Goal: Information Seeking & Learning: Find contact information

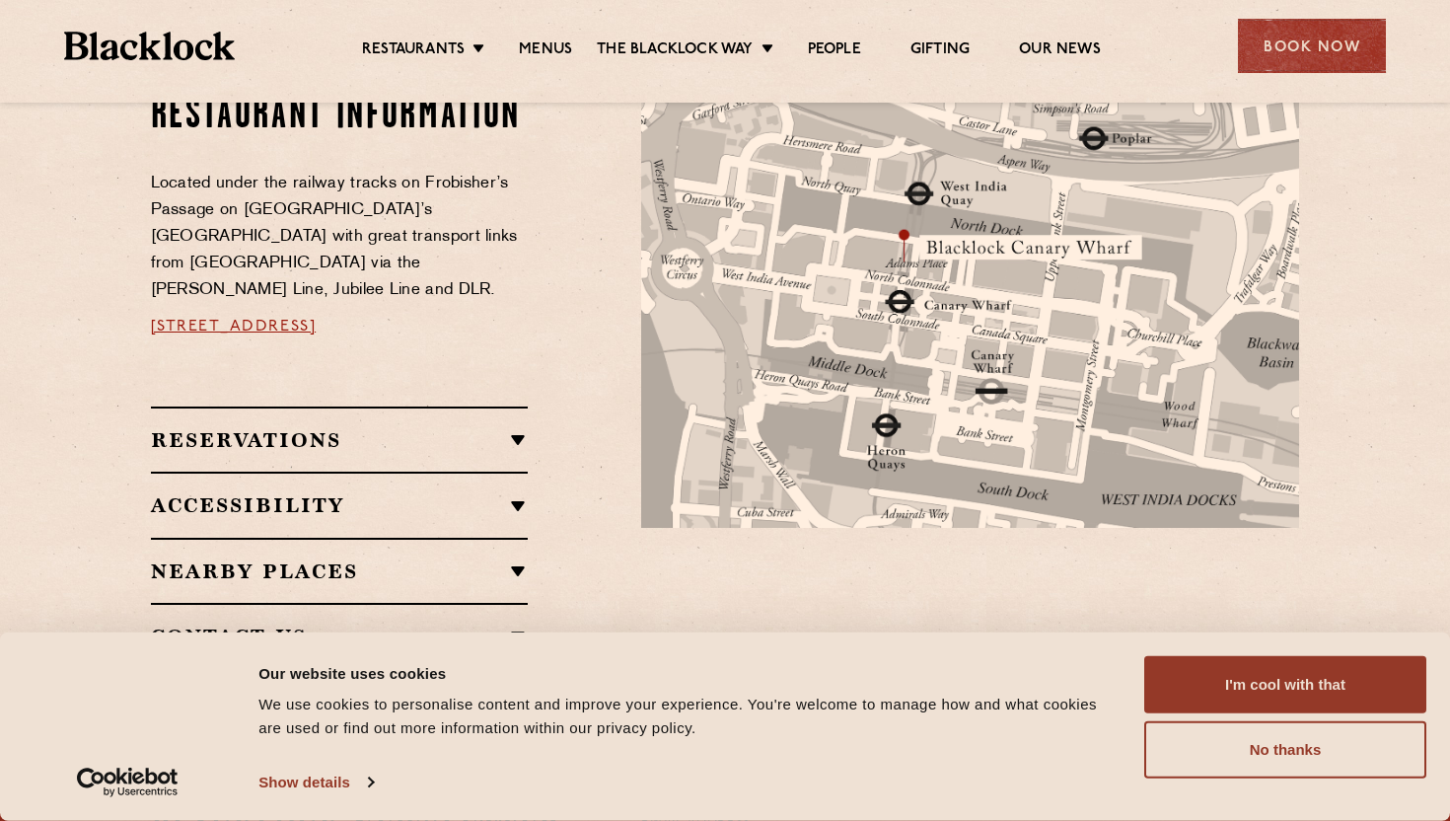
scroll to position [1125, 0]
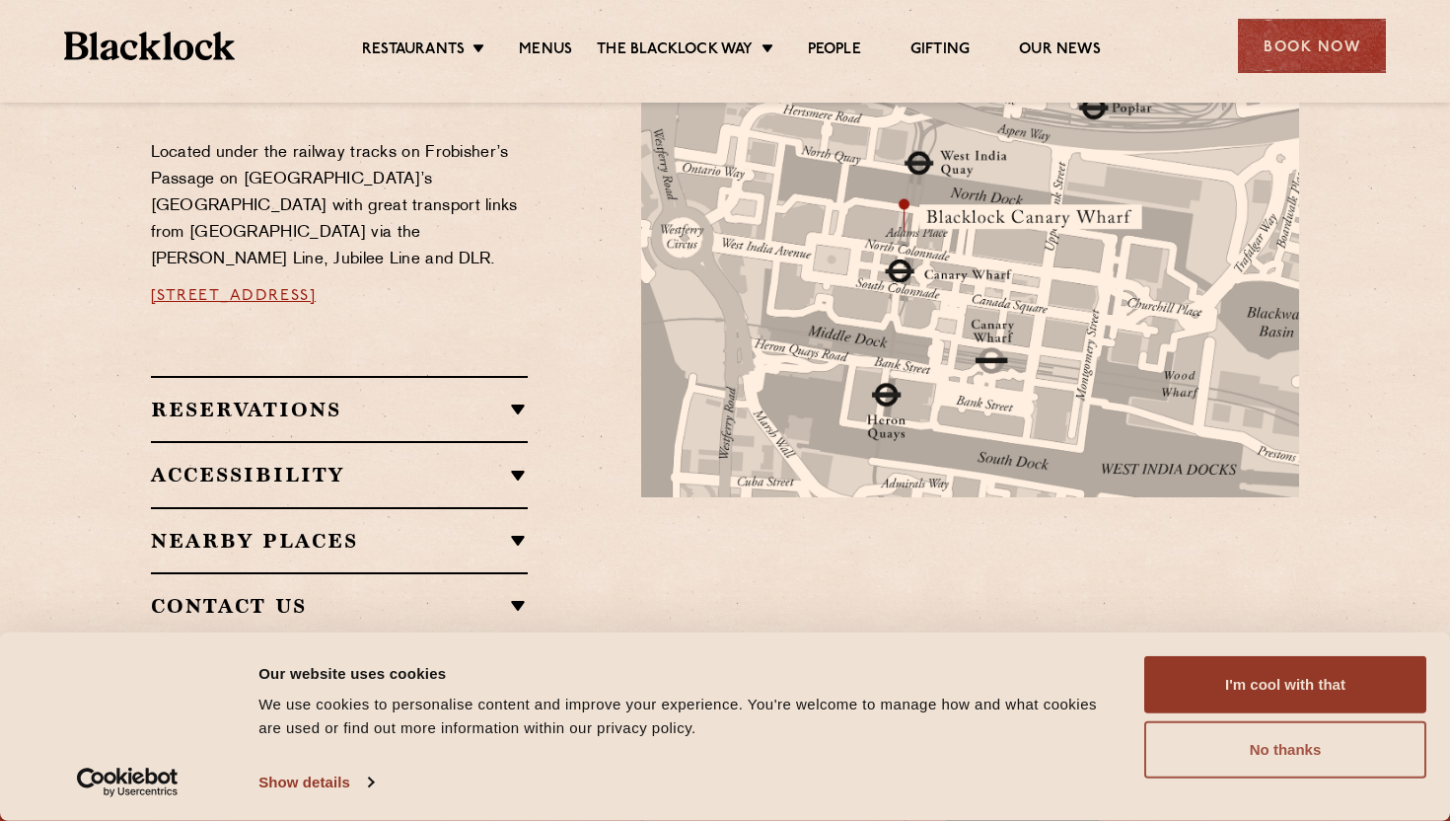
click at [1245, 758] on button "No thanks" at bounding box center [1285, 749] width 282 height 57
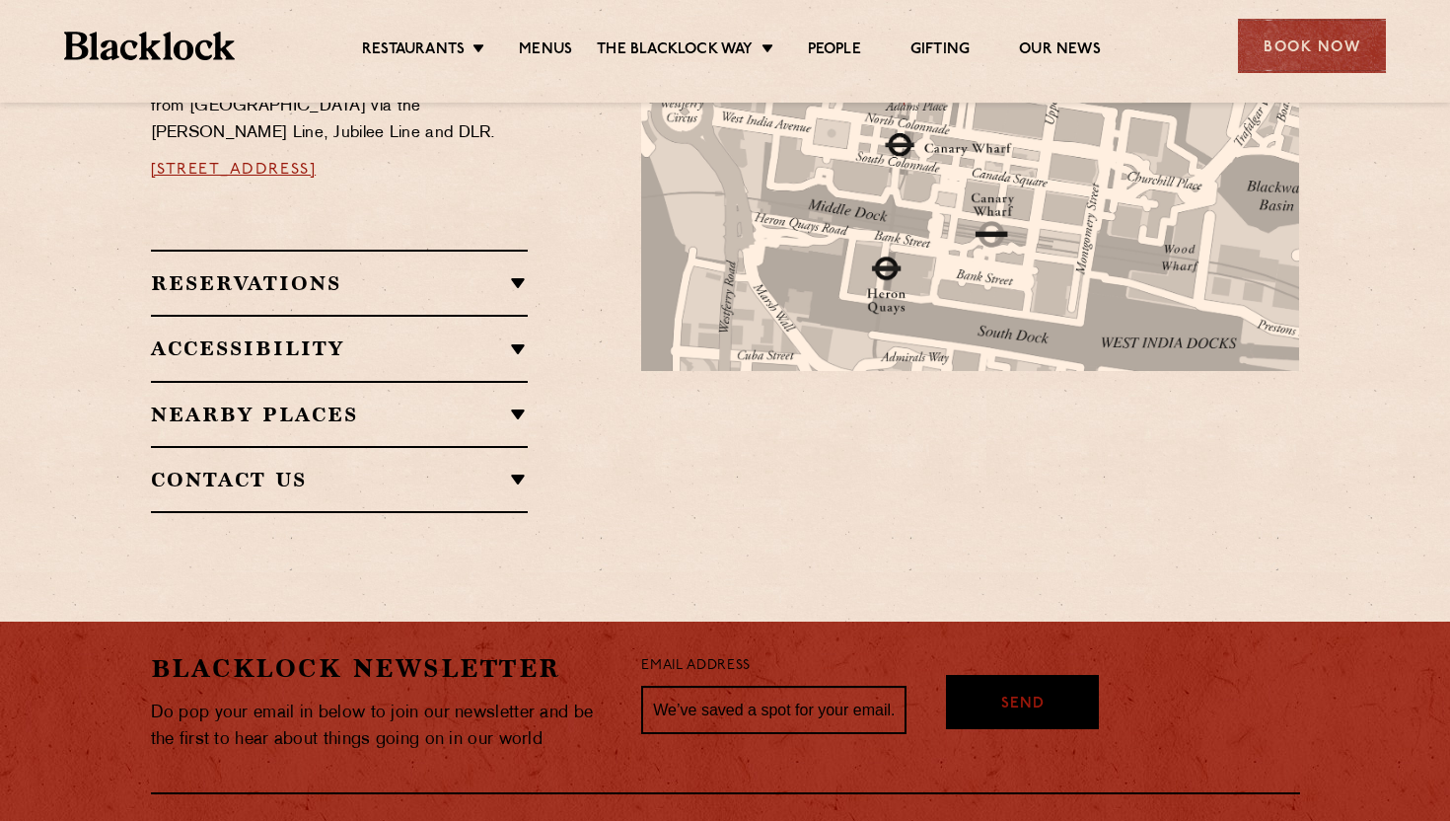
scroll to position [1272, 0]
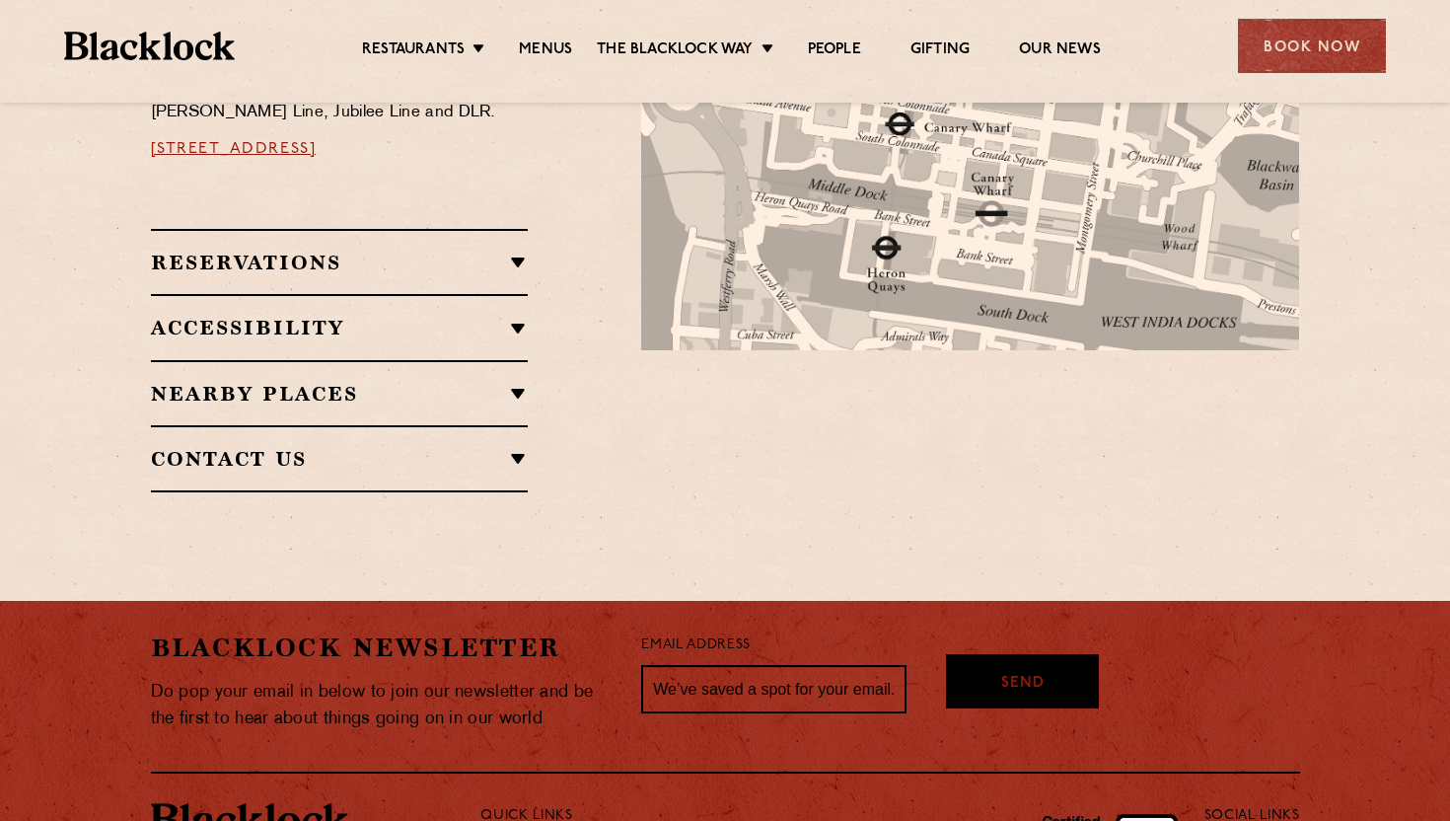
click at [518, 447] on h2 "Contact Us" at bounding box center [340, 459] width 378 height 24
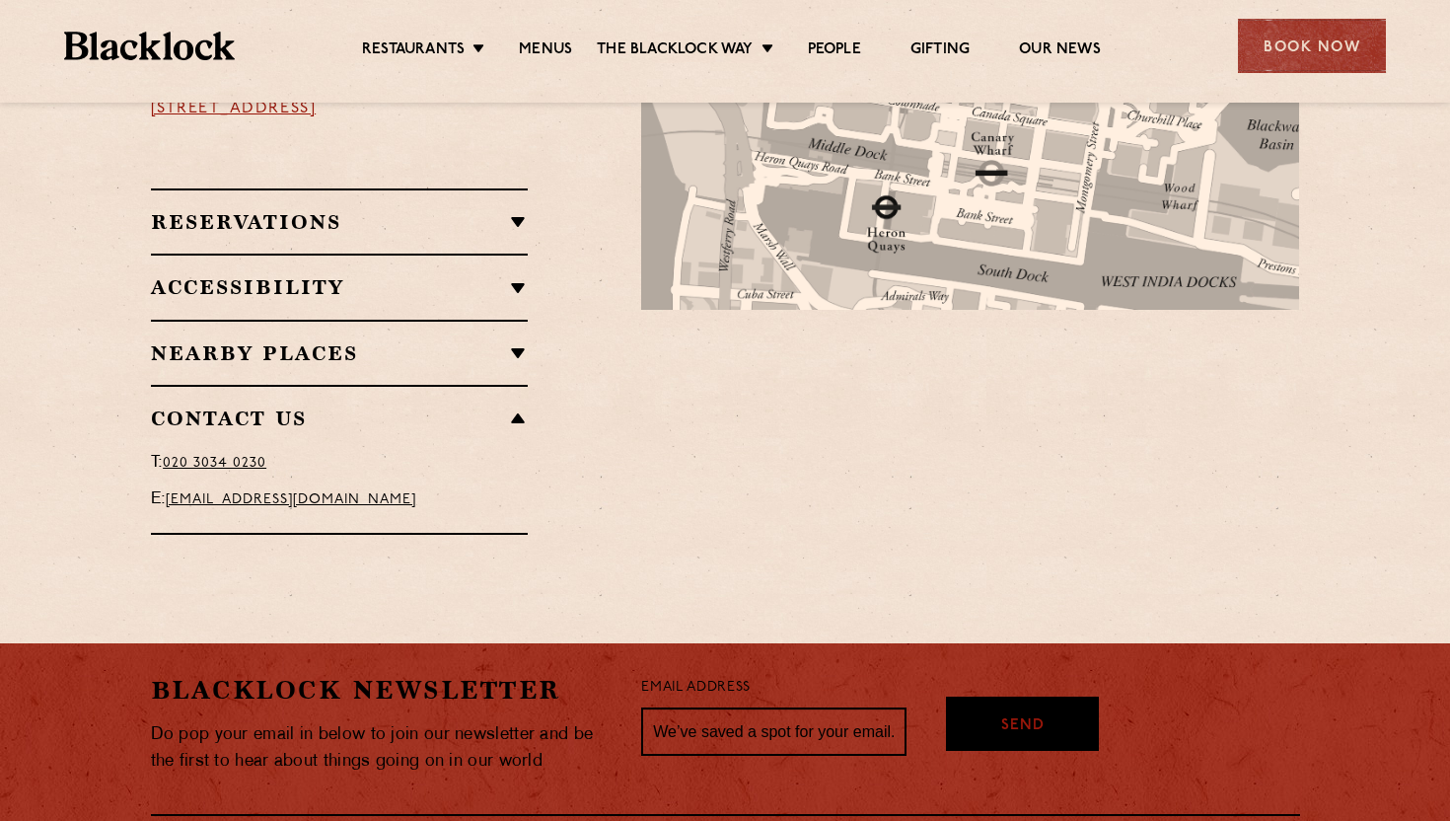
scroll to position [1322, 0]
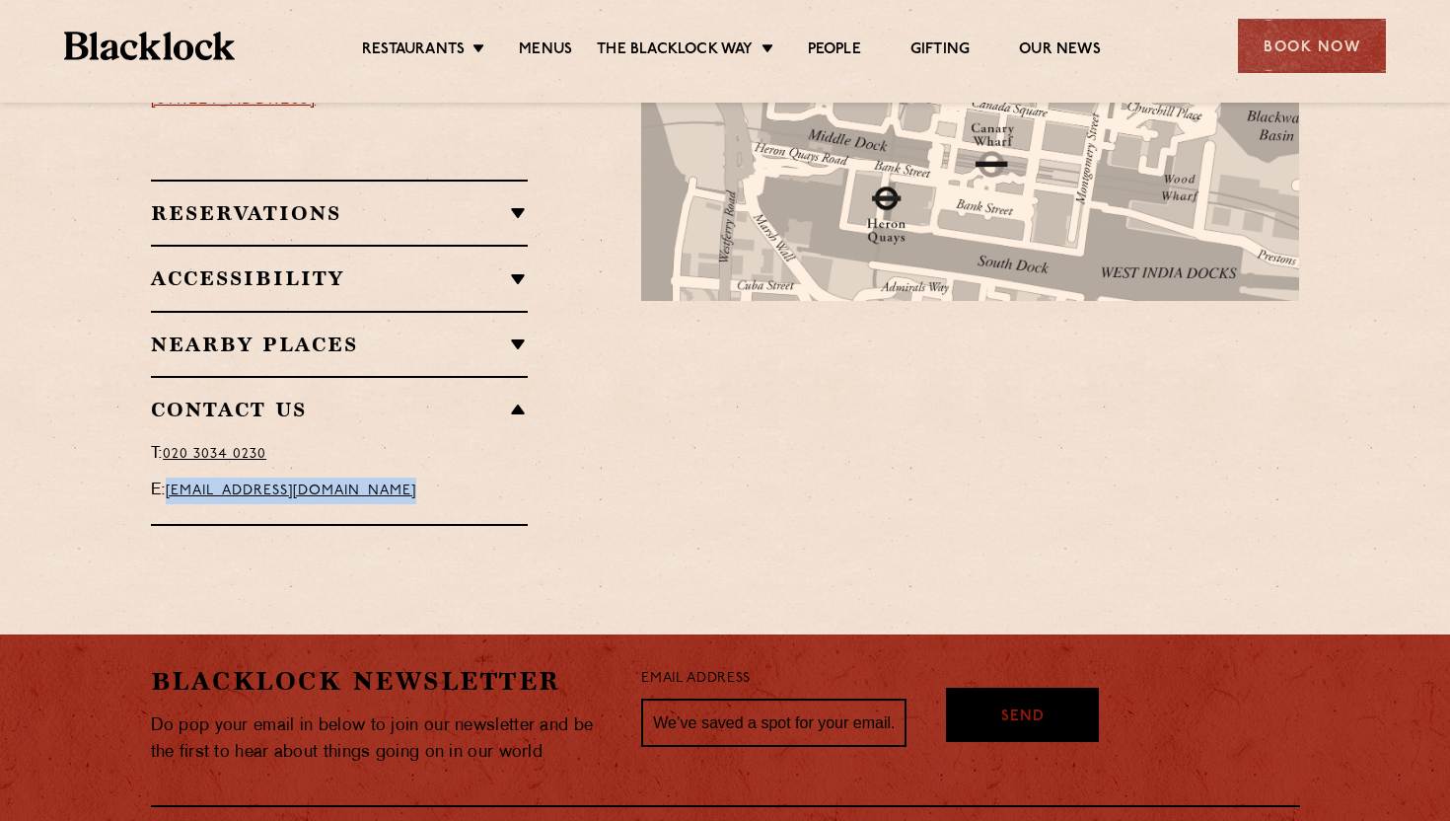
drag, startPoint x: 169, startPoint y: 438, endPoint x: 518, endPoint y: 447, distance: 349.2
click at [518, 477] on p "E: [EMAIL_ADDRESS][DOMAIN_NAME]" at bounding box center [340, 490] width 378 height 27
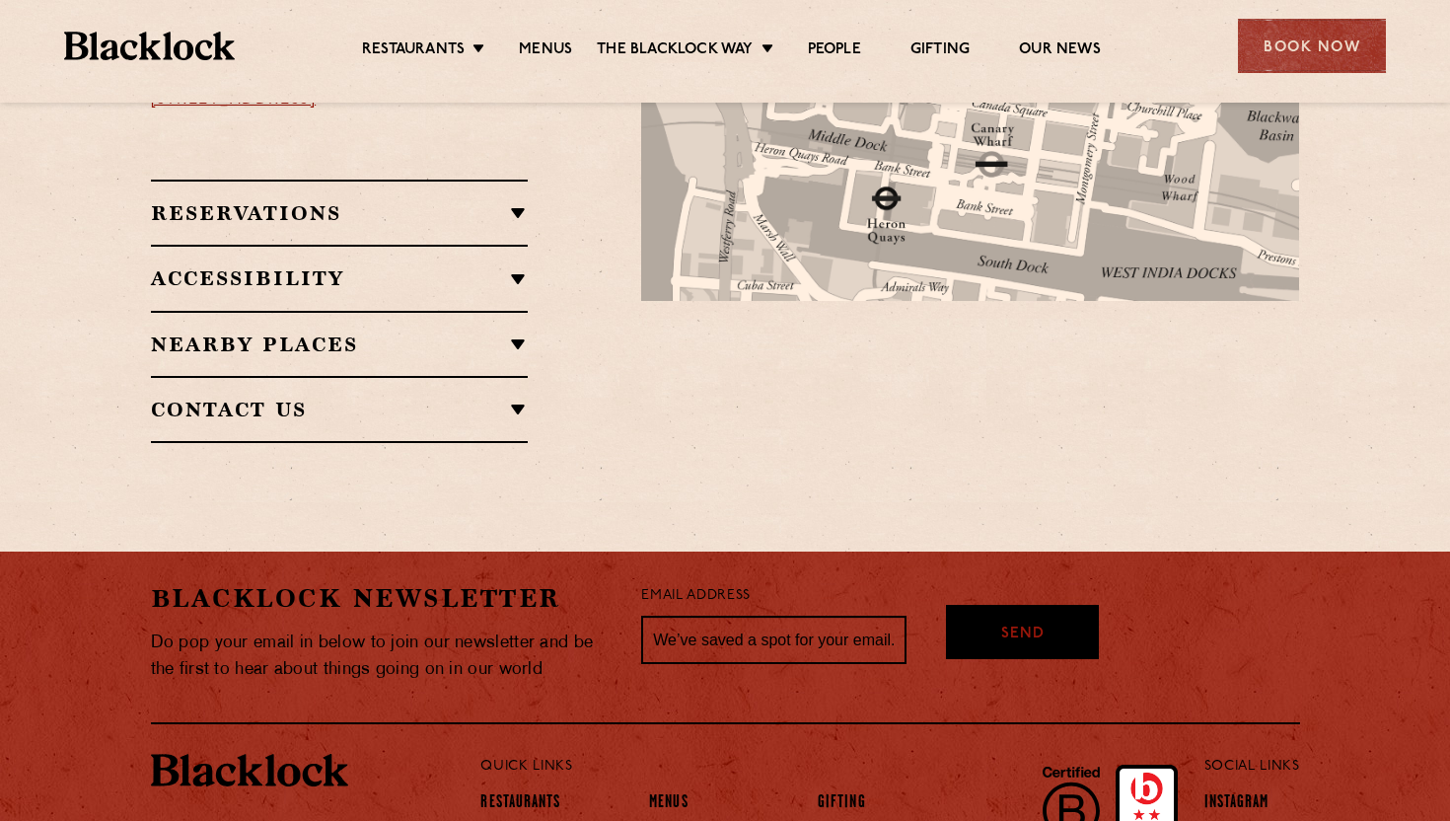
copy span "[EMAIL_ADDRESS][DOMAIN_NAME]"
click at [521, 397] on h2 "Contact Us" at bounding box center [340, 409] width 378 height 24
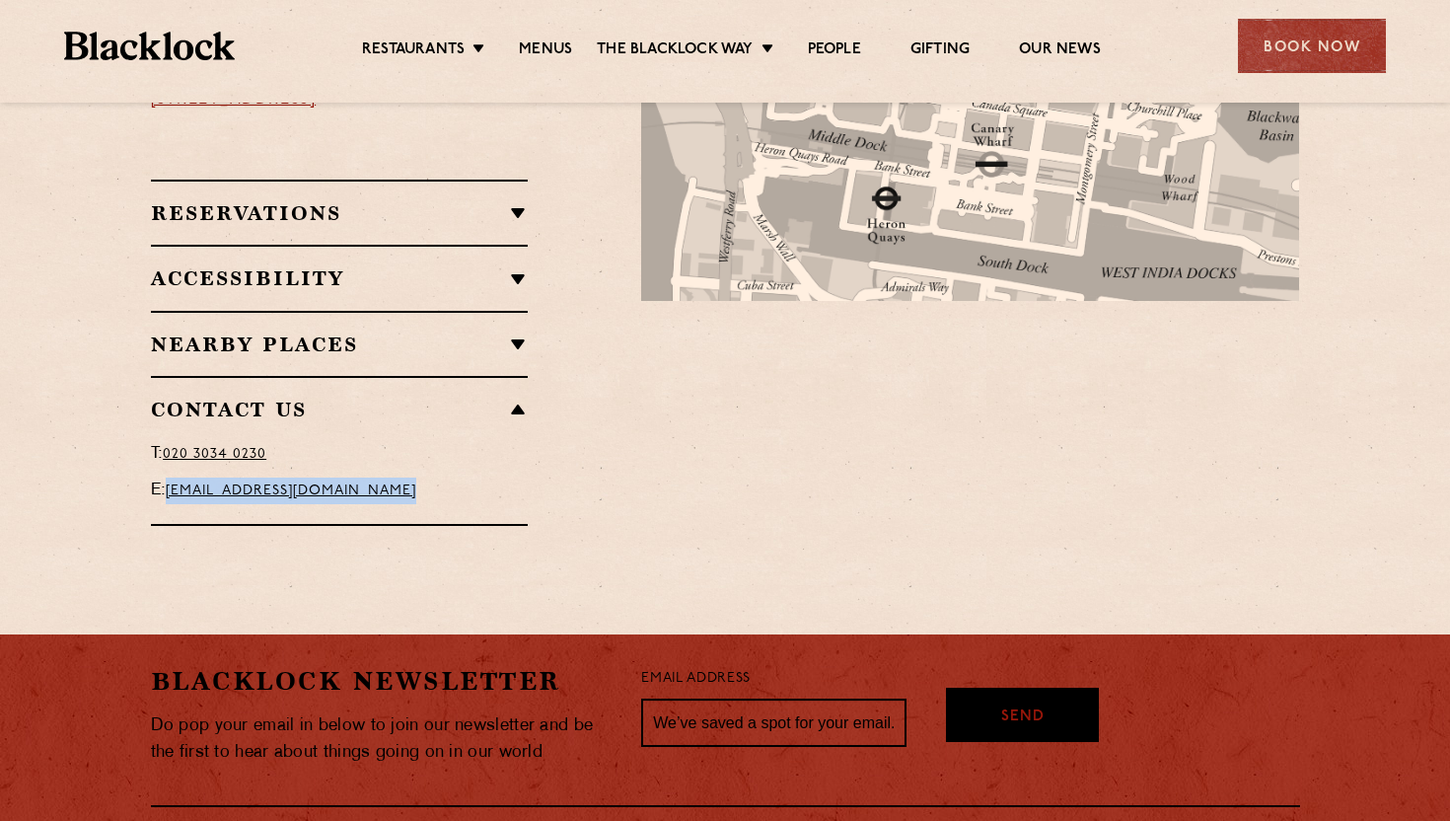
drag, startPoint x: 169, startPoint y: 433, endPoint x: 545, endPoint y: 433, distance: 376.7
click at [545, 433] on div "Restaurant Information Located under the railway tracks on Frobisher’s Passage …" at bounding box center [381, 195] width 491 height 661
copy span "[EMAIL_ADDRESS][DOMAIN_NAME]"
